Goal: Browse casually: Explore the website without a specific task or goal

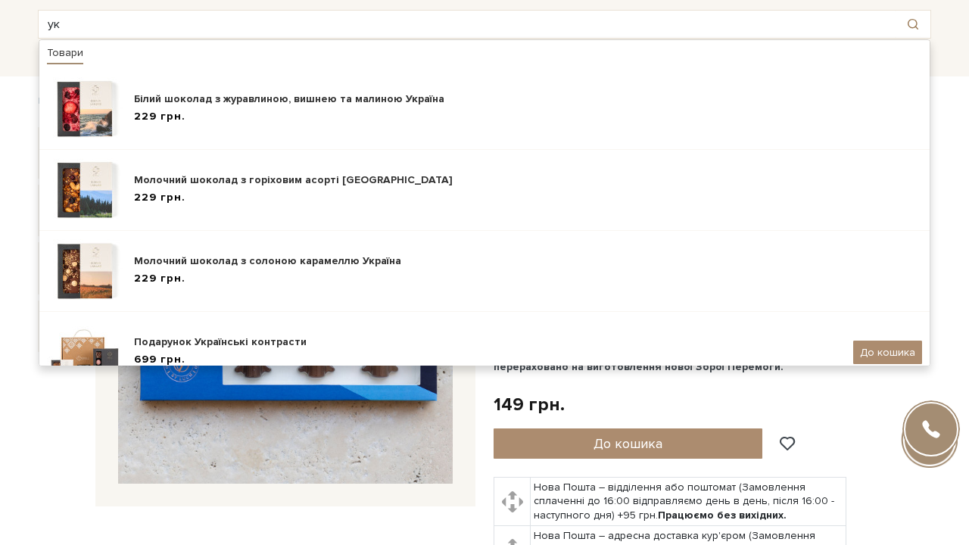
type input "у"
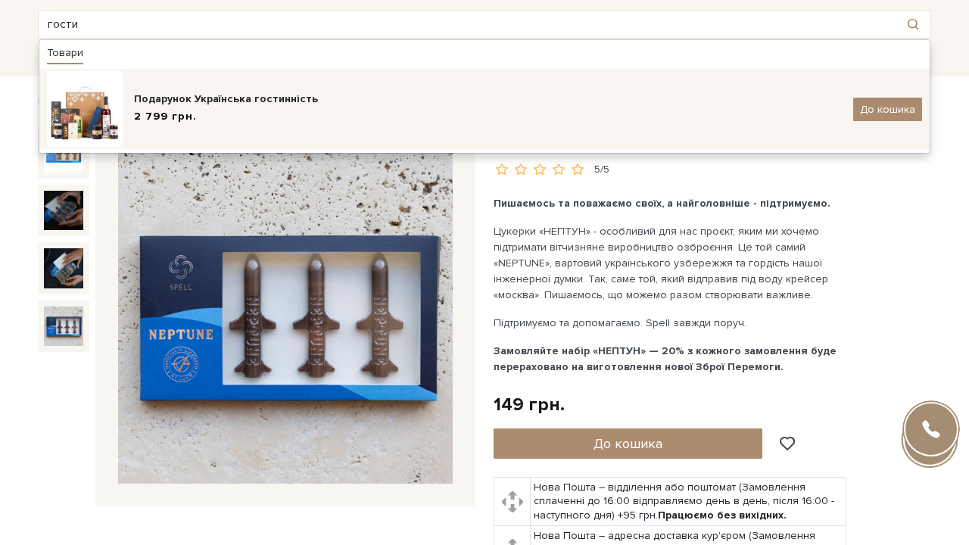
type input "гости"
click at [112, 126] on img at bounding box center [85, 109] width 76 height 76
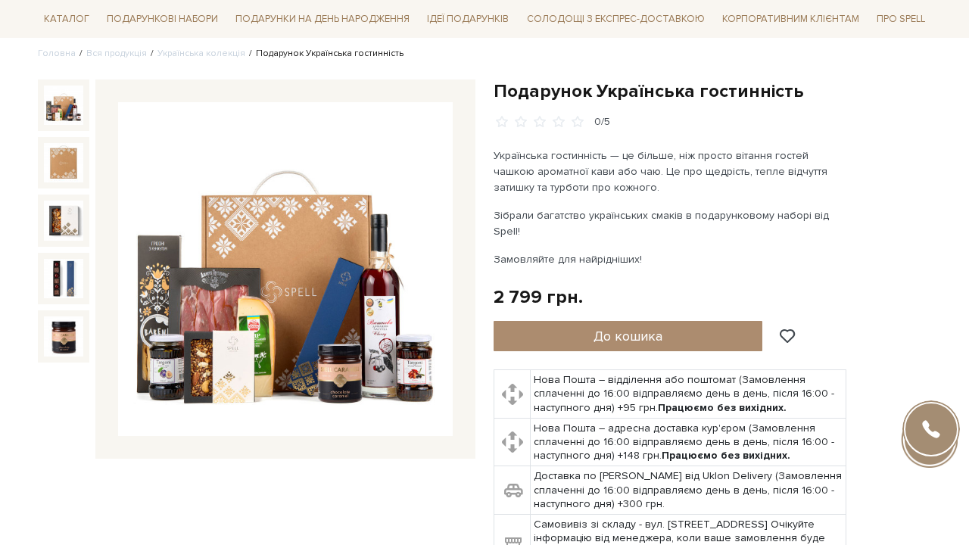
scroll to position [122, 0]
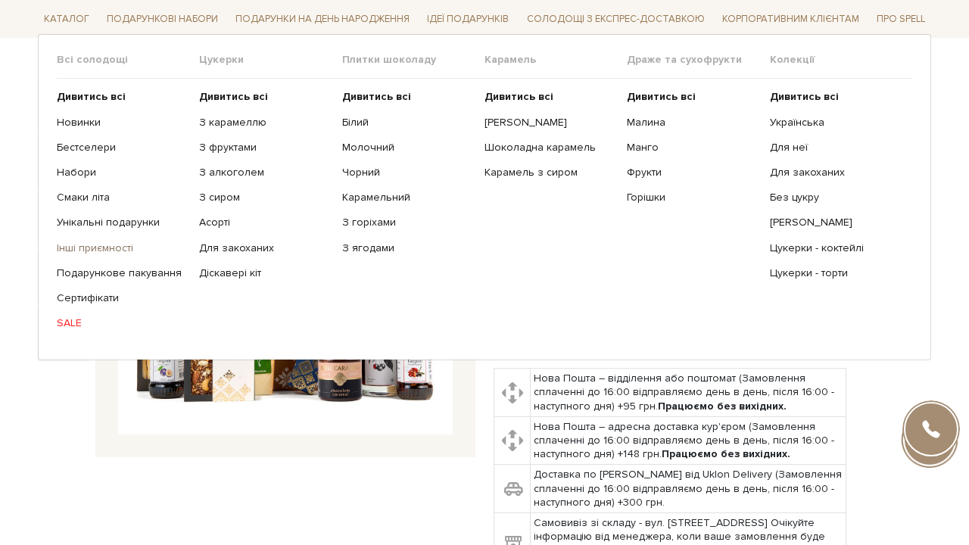
click at [92, 241] on link "Інші приємності" at bounding box center [122, 248] width 131 height 14
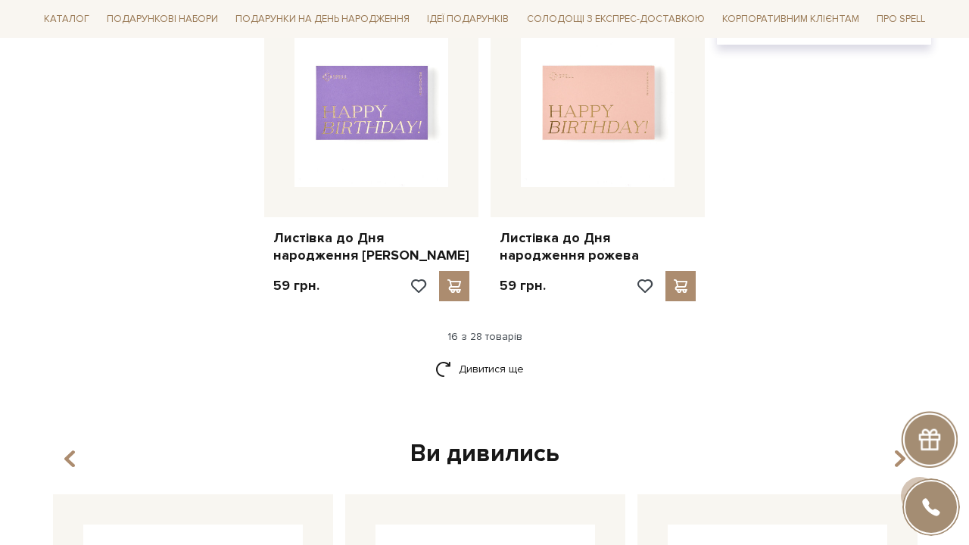
scroll to position [1941, 0]
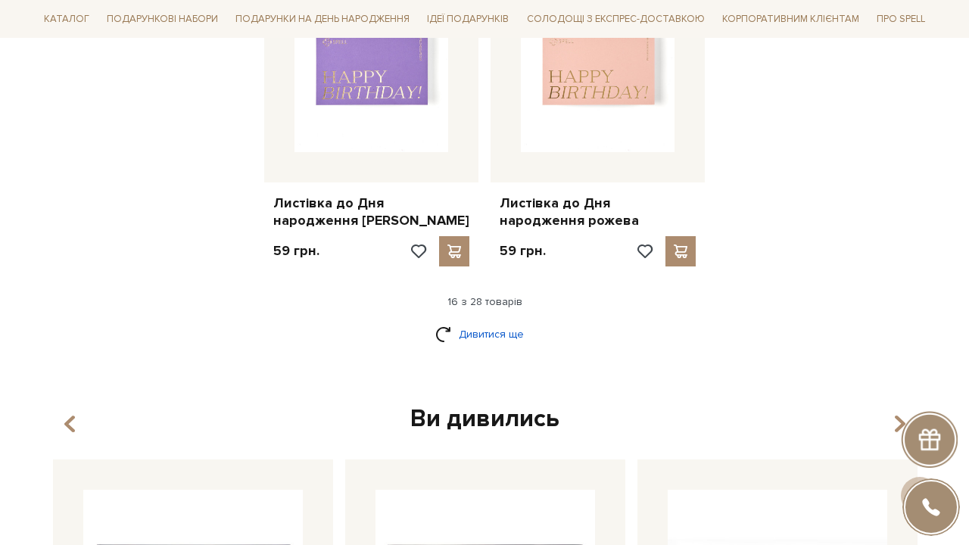
click at [496, 321] on link "Дивитися ще" at bounding box center [485, 334] width 98 height 27
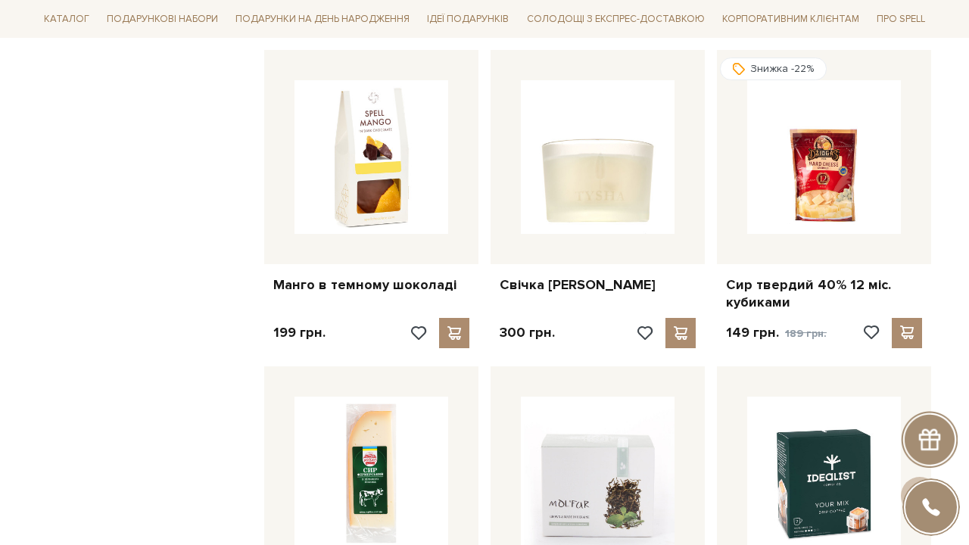
scroll to position [2198, 0]
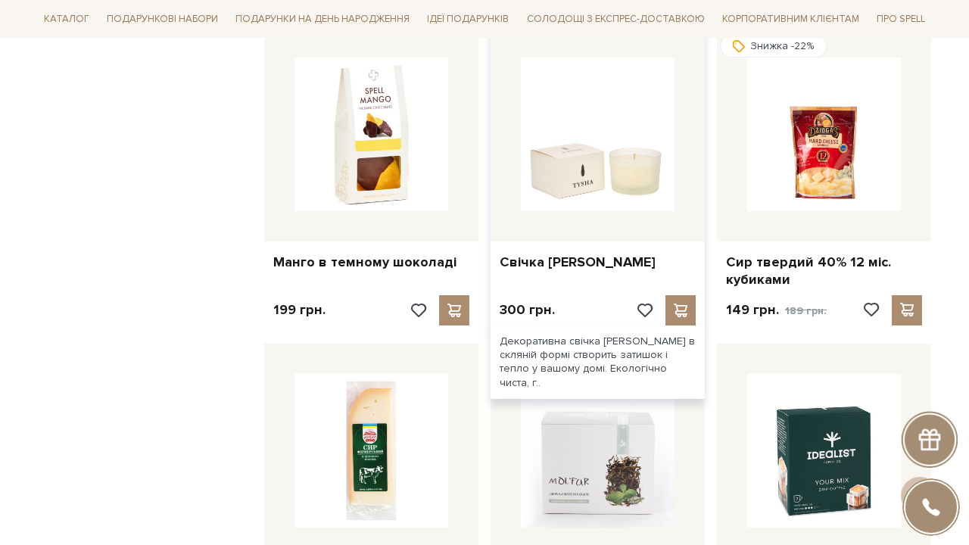
click at [661, 164] on img at bounding box center [598, 135] width 154 height 154
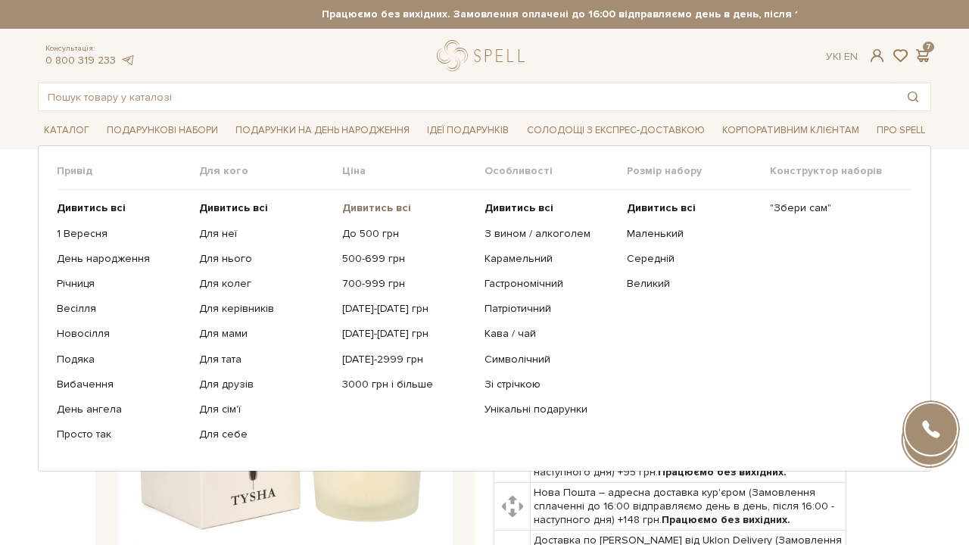
click at [365, 209] on b "Дивитись всі" at bounding box center [376, 207] width 69 height 13
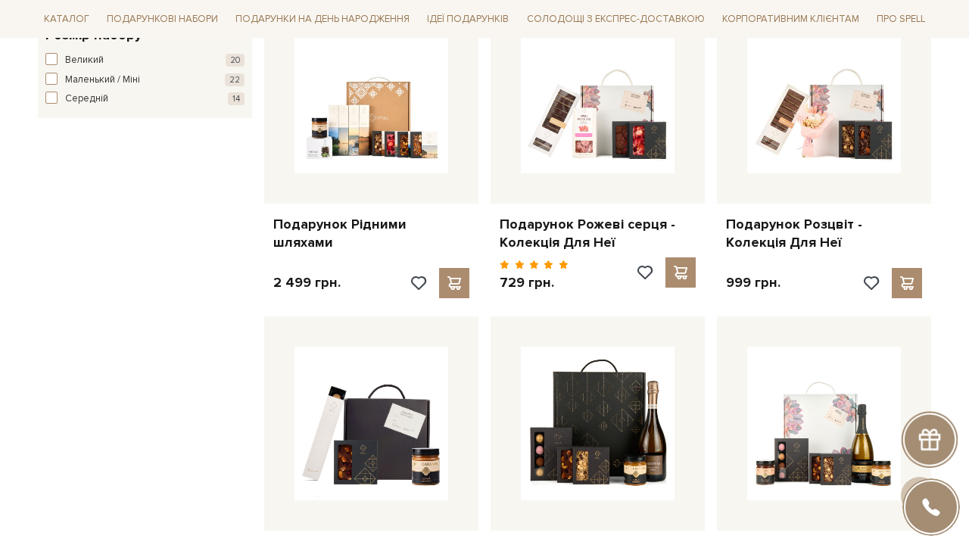
scroll to position [901, 0]
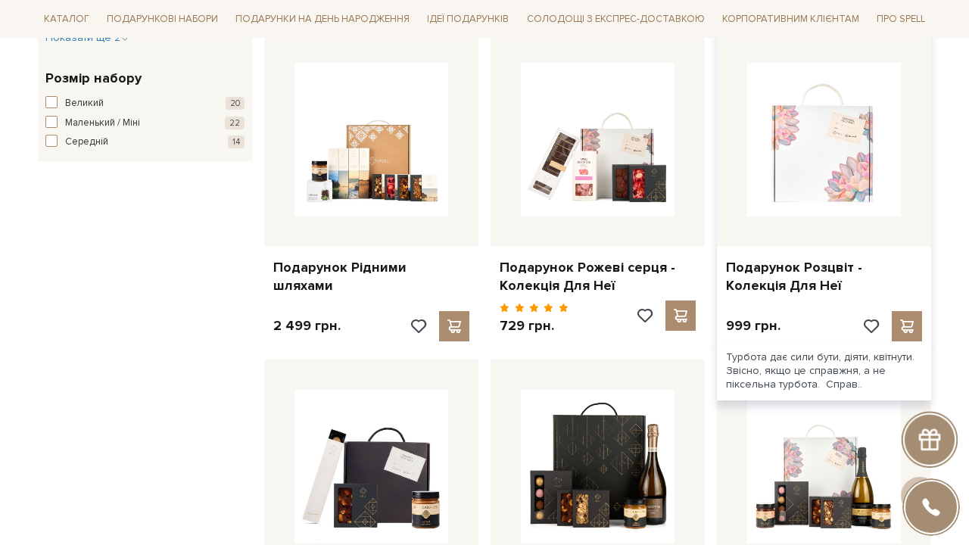
click at [825, 133] on img at bounding box center [825, 140] width 154 height 154
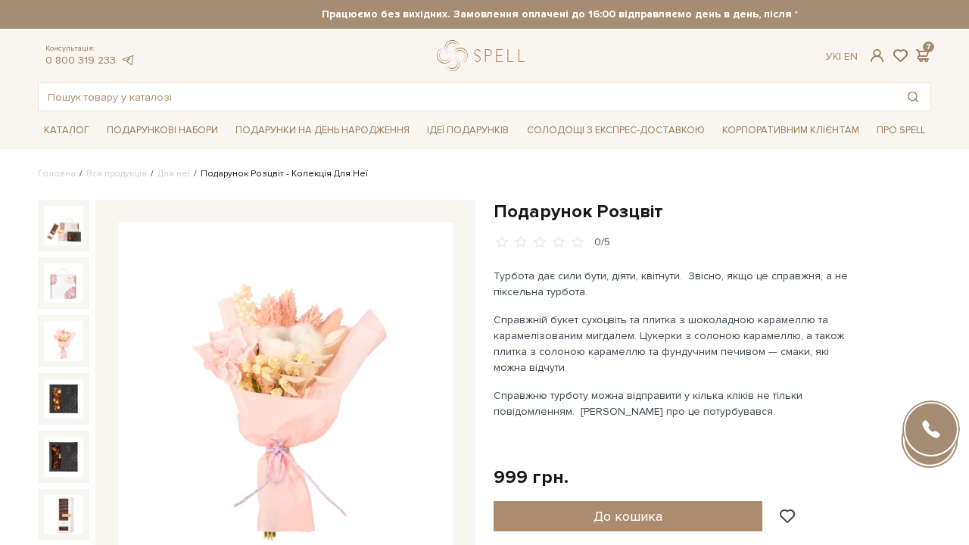
click at [66, 345] on img at bounding box center [63, 340] width 39 height 39
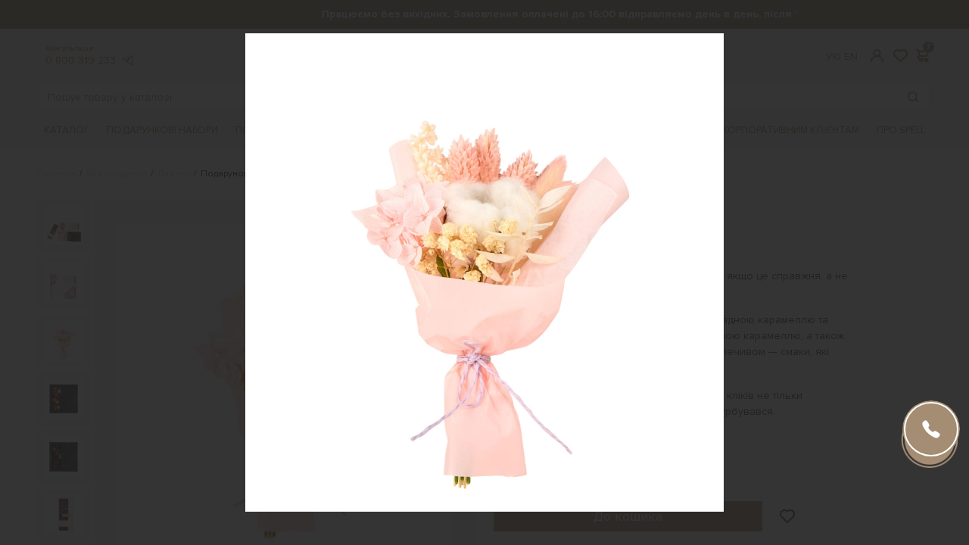
click at [183, 152] on div at bounding box center [484, 272] width 969 height 545
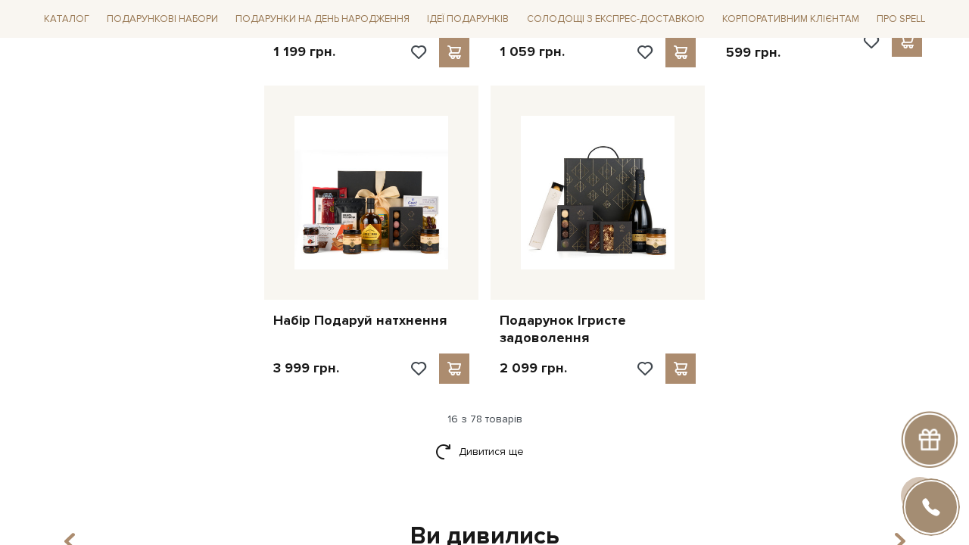
scroll to position [1850, 0]
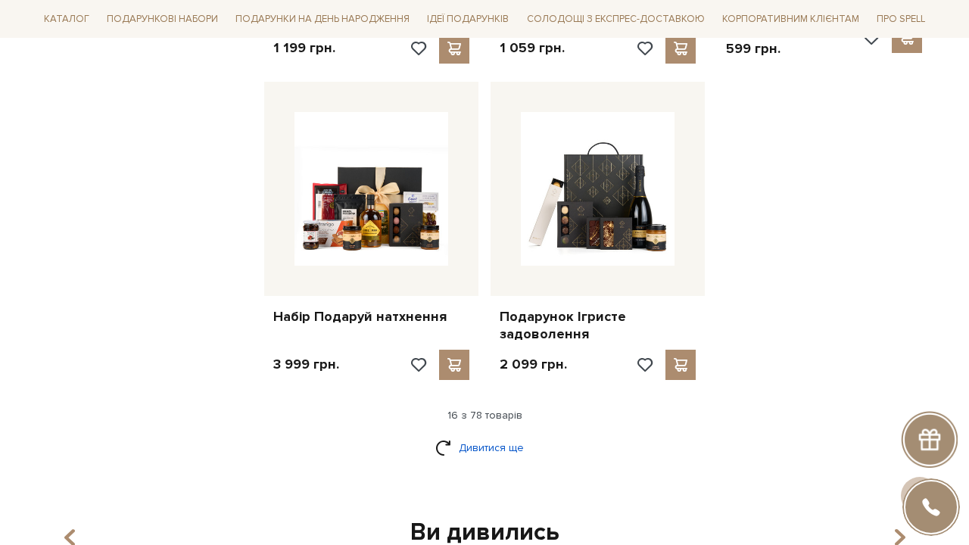
click at [498, 435] on link "Дивитися ще" at bounding box center [485, 448] width 98 height 27
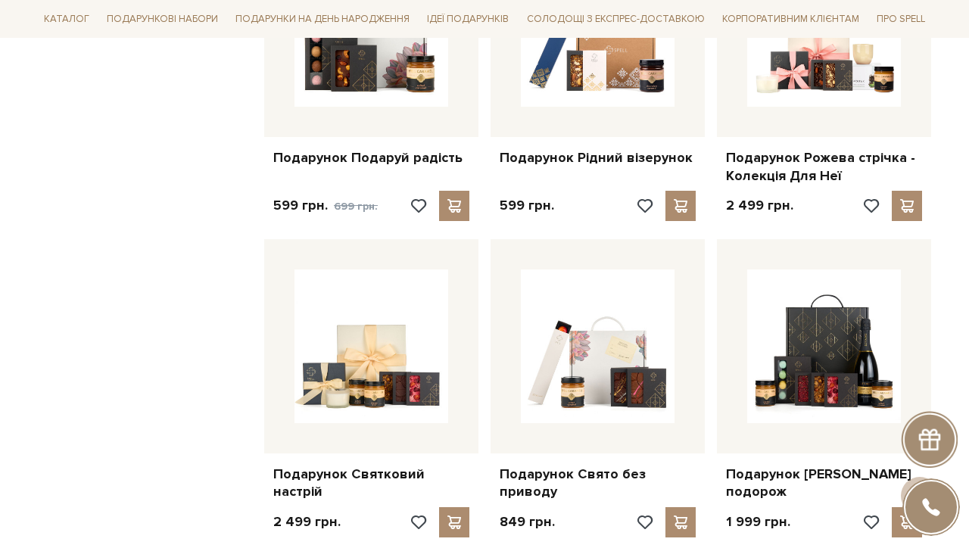
scroll to position [3257, 0]
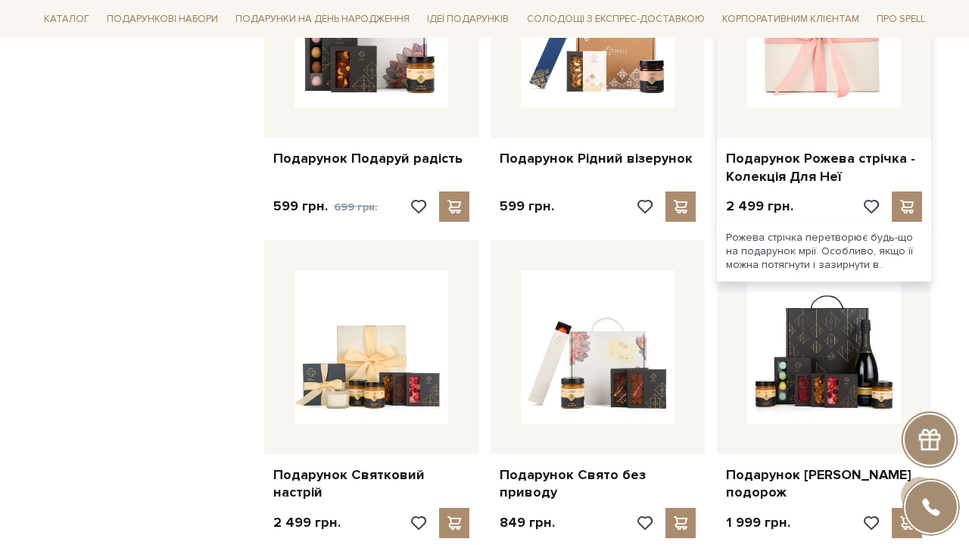
click at [847, 76] on img at bounding box center [825, 31] width 154 height 154
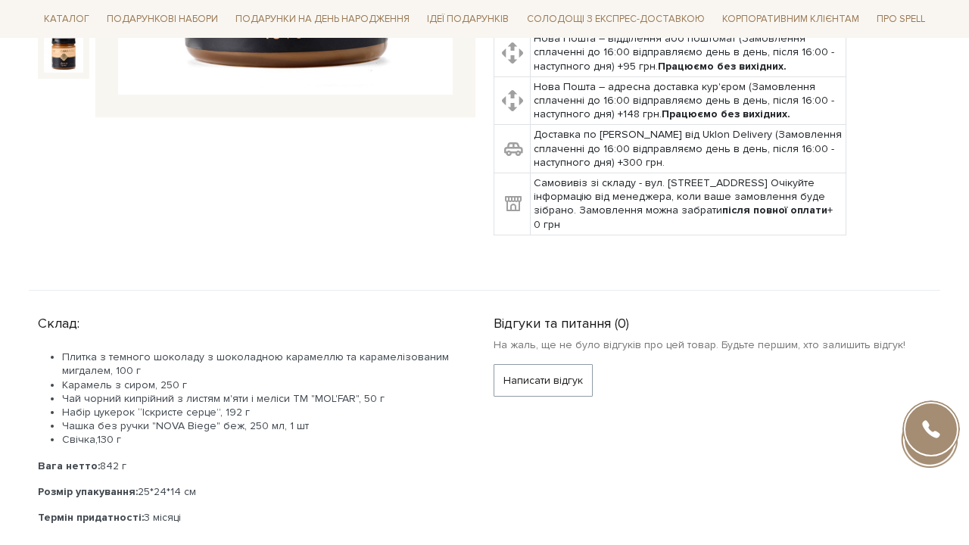
scroll to position [476, 0]
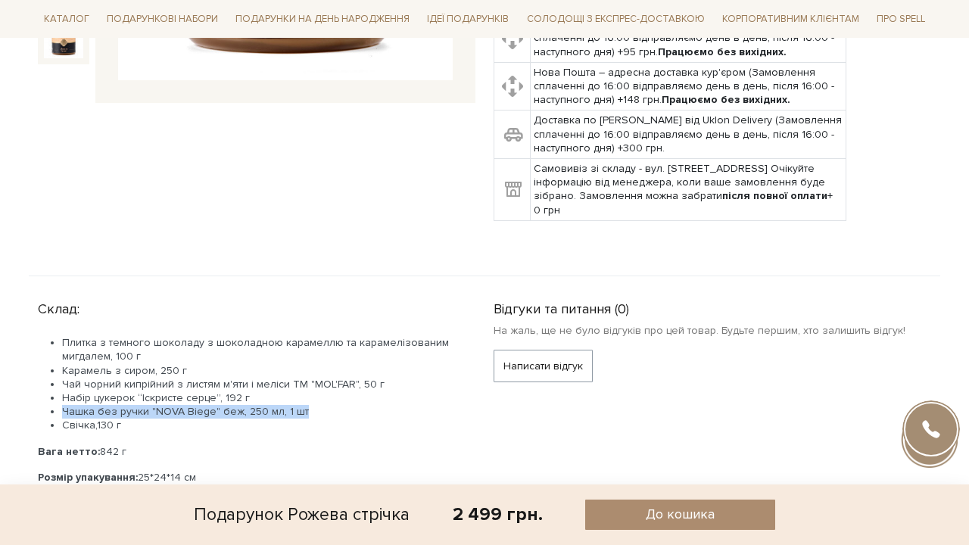
drag, startPoint x: 305, startPoint y: 408, endPoint x: 58, endPoint y: 405, distance: 246.9
click at [58, 405] on ul "Плитка з темного шоколаду з шоколадною карамеллю та карамелізованим мигдалем, 1…" at bounding box center [248, 384] width 420 height 96
copy li "Чашка без ручки "NOVA Biege" беж, 250 мл, 1 шт"
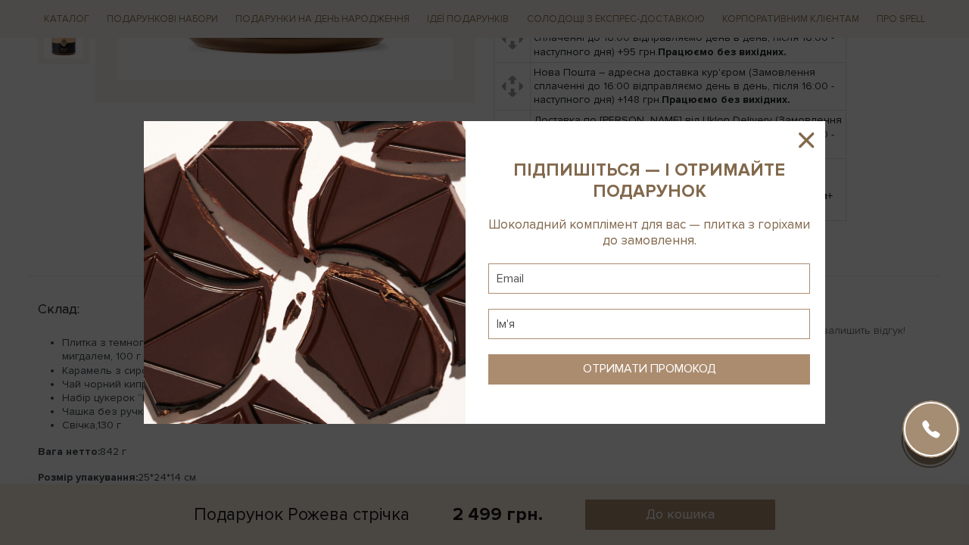
click at [807, 140] on icon at bounding box center [806, 140] width 15 height 15
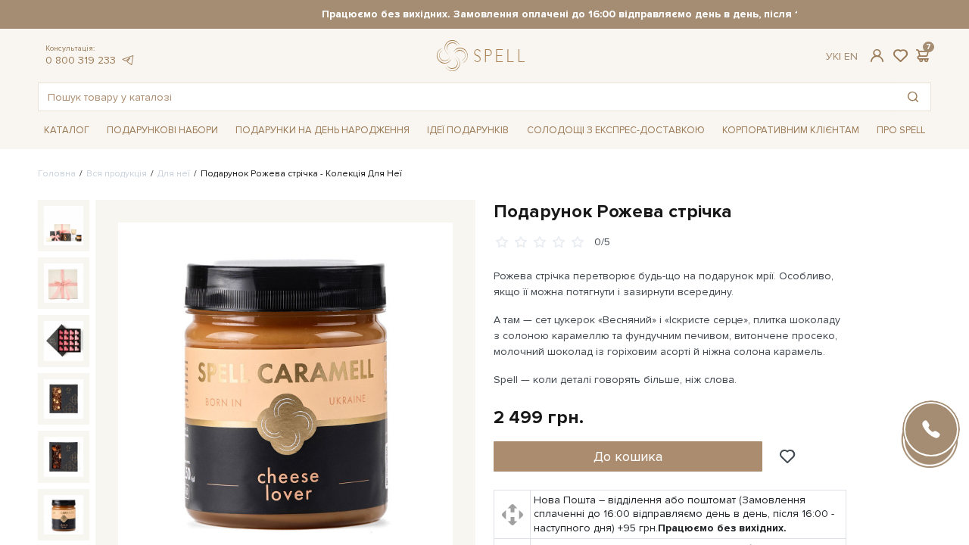
scroll to position [-4, 0]
